Goal: Task Accomplishment & Management: Use online tool/utility

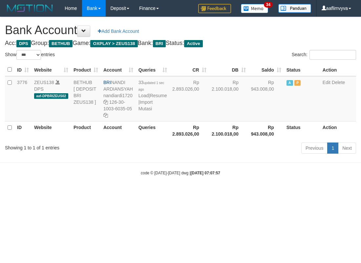
select select "***"
click at [237, 173] on div "code © 2012-2018 dwg | 2025/08/31 07:07:57" at bounding box center [180, 172] width 361 height 7
click at [147, 111] on link "Import Mutasi" at bounding box center [146, 105] width 14 height 12
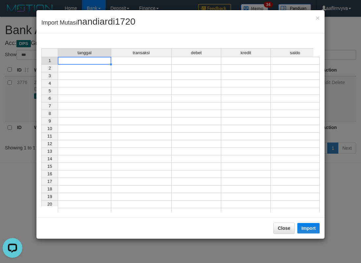
click at [76, 62] on td at bounding box center [85, 61] width 54 height 8
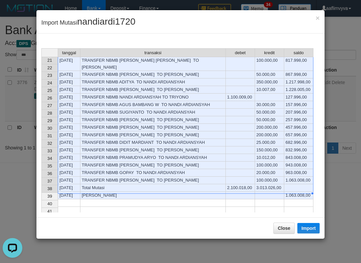
scroll to position [134, 0]
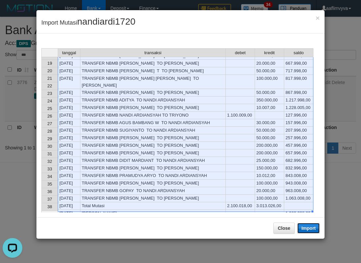
click at [310, 228] on button "Import" at bounding box center [309, 228] width 22 height 11
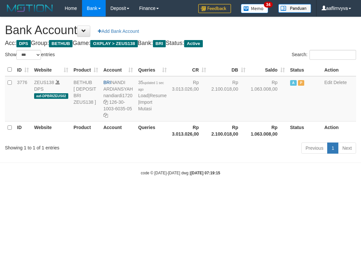
select select "***"
drag, startPoint x: 287, startPoint y: 209, endPoint x: 259, endPoint y: 172, distance: 46.2
click at [287, 192] on html "Toggle navigation Home Bank Account List Load By Website Group [OXPLAY] ZEUS138…" at bounding box center [180, 96] width 361 height 192
click at [142, 111] on link "Import Mutasi" at bounding box center [145, 105] width 14 height 12
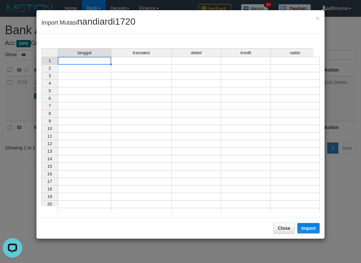
click at [66, 61] on td at bounding box center [85, 61] width 54 height 8
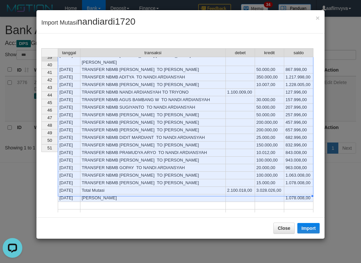
scroll to position [157, 0]
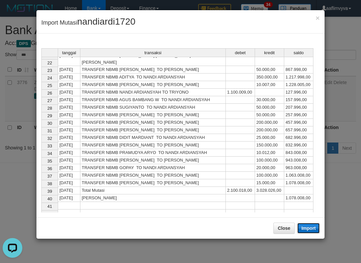
click at [308, 227] on button "Import" at bounding box center [309, 228] width 22 height 11
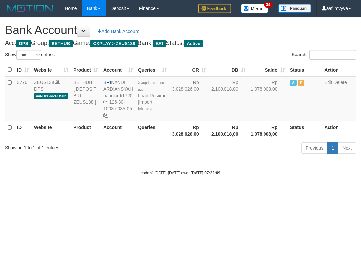
select select "***"
drag, startPoint x: 267, startPoint y: 210, endPoint x: 227, endPoint y: 172, distance: 55.0
click at [267, 192] on html "Toggle navigation Home Bank Account List Load By Website Group [OXPLAY] ZEUS138…" at bounding box center [180, 96] width 361 height 192
click at [147, 111] on link "Import Mutasi" at bounding box center [145, 105] width 14 height 12
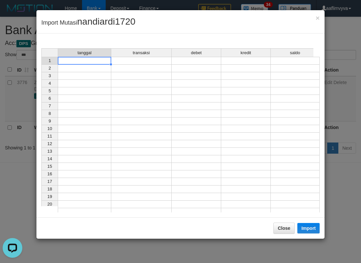
click at [89, 63] on td at bounding box center [85, 61] width 54 height 8
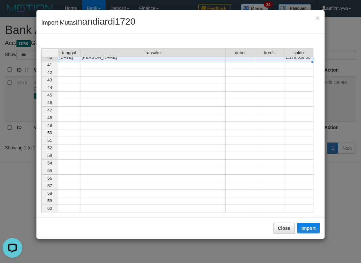
scroll to position [165, 0]
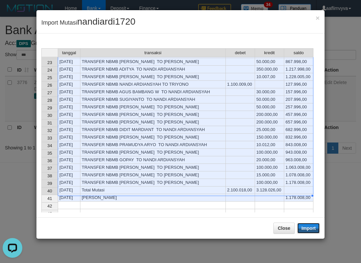
drag, startPoint x: 303, startPoint y: 228, endPoint x: 83, endPoint y: 0, distance: 317.0
click at [304, 228] on button "Import" at bounding box center [309, 228] width 22 height 11
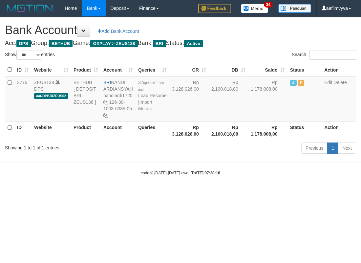
select select "***"
drag, startPoint x: 315, startPoint y: 198, endPoint x: 307, endPoint y: 198, distance: 7.2
click at [315, 192] on html "Toggle navigation Home Bank Account List Load By Website Group [OXPLAY] ZEUS138…" at bounding box center [180, 96] width 361 height 192
drag, startPoint x: 151, startPoint y: 202, endPoint x: 154, endPoint y: 194, distance: 7.8
click at [152, 192] on html "Toggle navigation Home Bank Account List Load By Website Group [OXPLAY] ZEUS138…" at bounding box center [180, 96] width 361 height 192
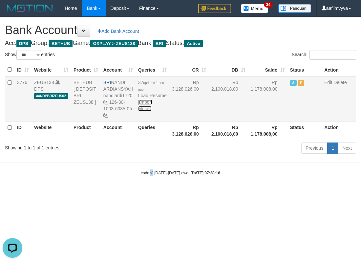
click at [143, 111] on link "Import Mutasi" at bounding box center [145, 105] width 14 height 12
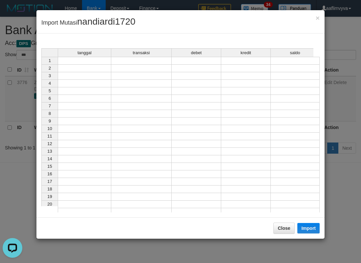
click at [78, 59] on td at bounding box center [85, 61] width 54 height 8
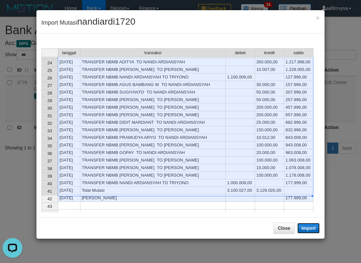
click at [309, 228] on button "Import" at bounding box center [309, 228] width 22 height 11
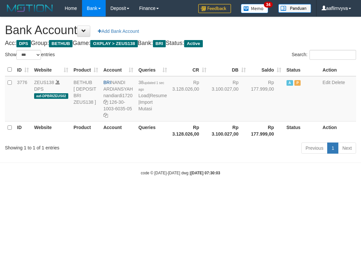
select select "***"
click at [325, 180] on body "Toggle navigation Home Bank Account List Load By Website Group [OXPLAY] ZEUS138…" at bounding box center [180, 96] width 361 height 192
drag, startPoint x: 281, startPoint y: 199, endPoint x: 160, endPoint y: 125, distance: 141.9
click at [280, 192] on html "Toggle navigation Home Bank Account List Load By Website Group [OXPLAY] ZEUS138…" at bounding box center [180, 96] width 361 height 192
click at [143, 111] on link "Import Mutasi" at bounding box center [146, 105] width 14 height 12
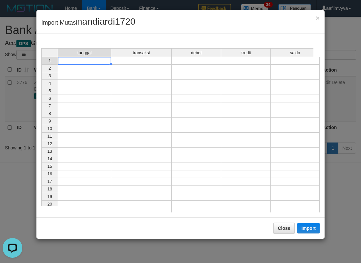
click at [69, 63] on td at bounding box center [85, 61] width 54 height 8
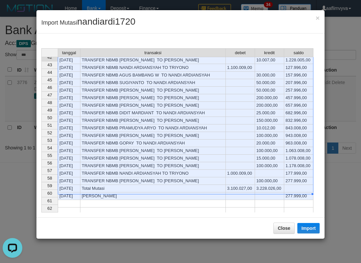
scroll to position [179, 0]
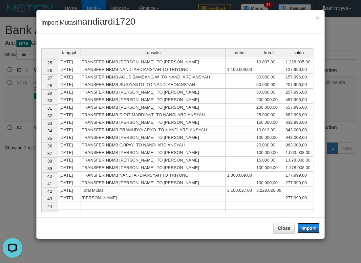
drag, startPoint x: 306, startPoint y: 231, endPoint x: 307, endPoint y: 227, distance: 4.5
click at [306, 231] on button "Import" at bounding box center [309, 228] width 22 height 11
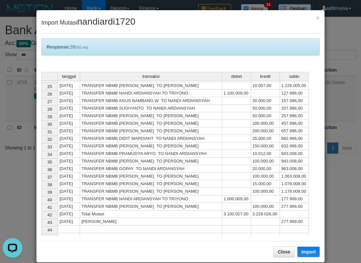
scroll to position [10, 0]
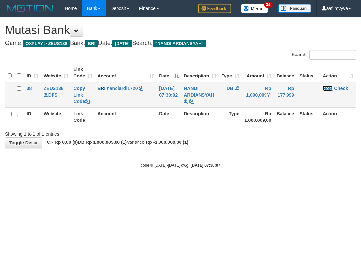
click at [329, 88] on link "Note" at bounding box center [328, 88] width 10 height 5
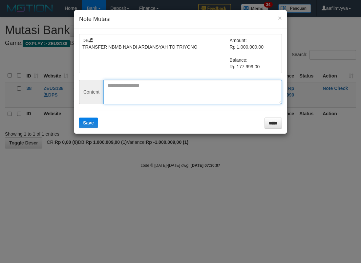
click at [123, 89] on textarea at bounding box center [192, 92] width 179 height 24
paste textarea "********"
type textarea "********"
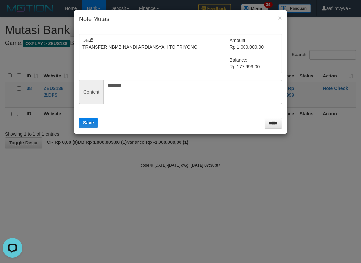
click at [90, 130] on div "DB TRANSFER NBMB NANDI ARDIANSYAH TO TRIYONO Amount: Rp 1.000.009,00 Balance: R…" at bounding box center [180, 81] width 213 height 105
click at [90, 127] on button "Save" at bounding box center [88, 123] width 19 height 11
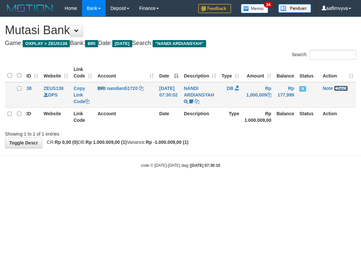
click at [343, 88] on link "Check" at bounding box center [341, 88] width 14 height 5
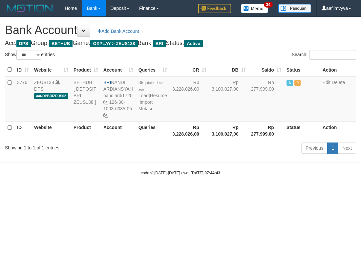
select select "***"
click at [251, 185] on body "Toggle navigation Home Bank Account List Load By Website Group [OXPLAY] ZEUS138…" at bounding box center [180, 96] width 361 height 192
click at [148, 111] on link "Import Mutasi" at bounding box center [146, 105] width 14 height 12
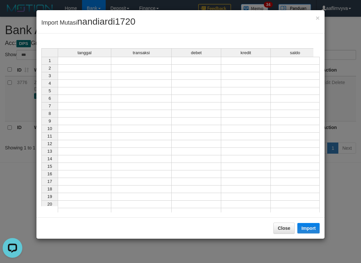
click at [98, 57] on div "tanggal transaksi debet kredit saldo" at bounding box center [177, 53] width 272 height 10
click at [98, 58] on td at bounding box center [85, 61] width 54 height 8
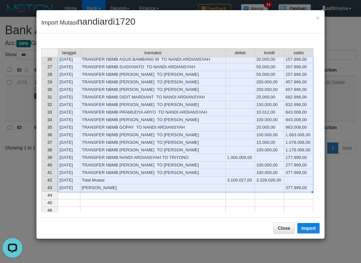
scroll to position [188, 0]
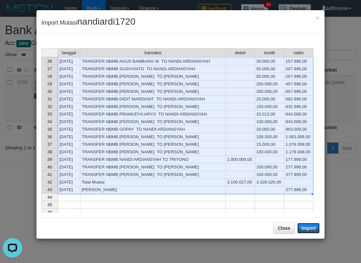
drag, startPoint x: 310, startPoint y: 228, endPoint x: 1, endPoint y: 227, distance: 309.0
click at [310, 228] on button "Import" at bounding box center [309, 228] width 22 height 11
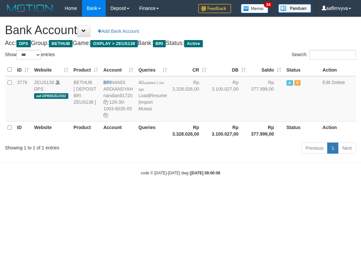
select select "***"
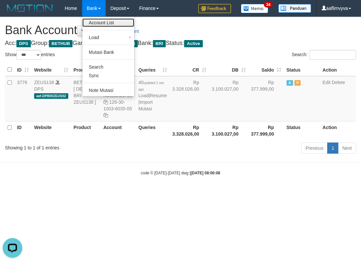
click at [100, 23] on link "Account List" at bounding box center [108, 22] width 52 height 9
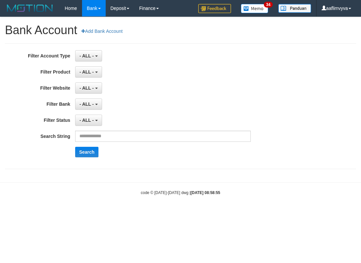
click at [103, 7] on link "Bank" at bounding box center [94, 8] width 24 height 16
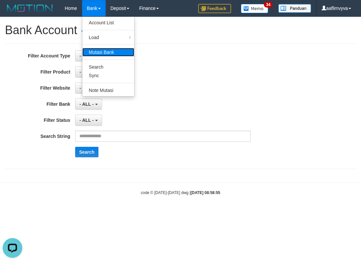
click at [108, 48] on link "Mutasi Bank" at bounding box center [108, 52] width 52 height 9
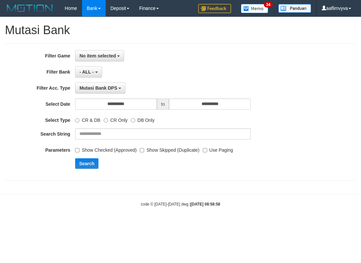
select select
